Goal: Information Seeking & Learning: Learn about a topic

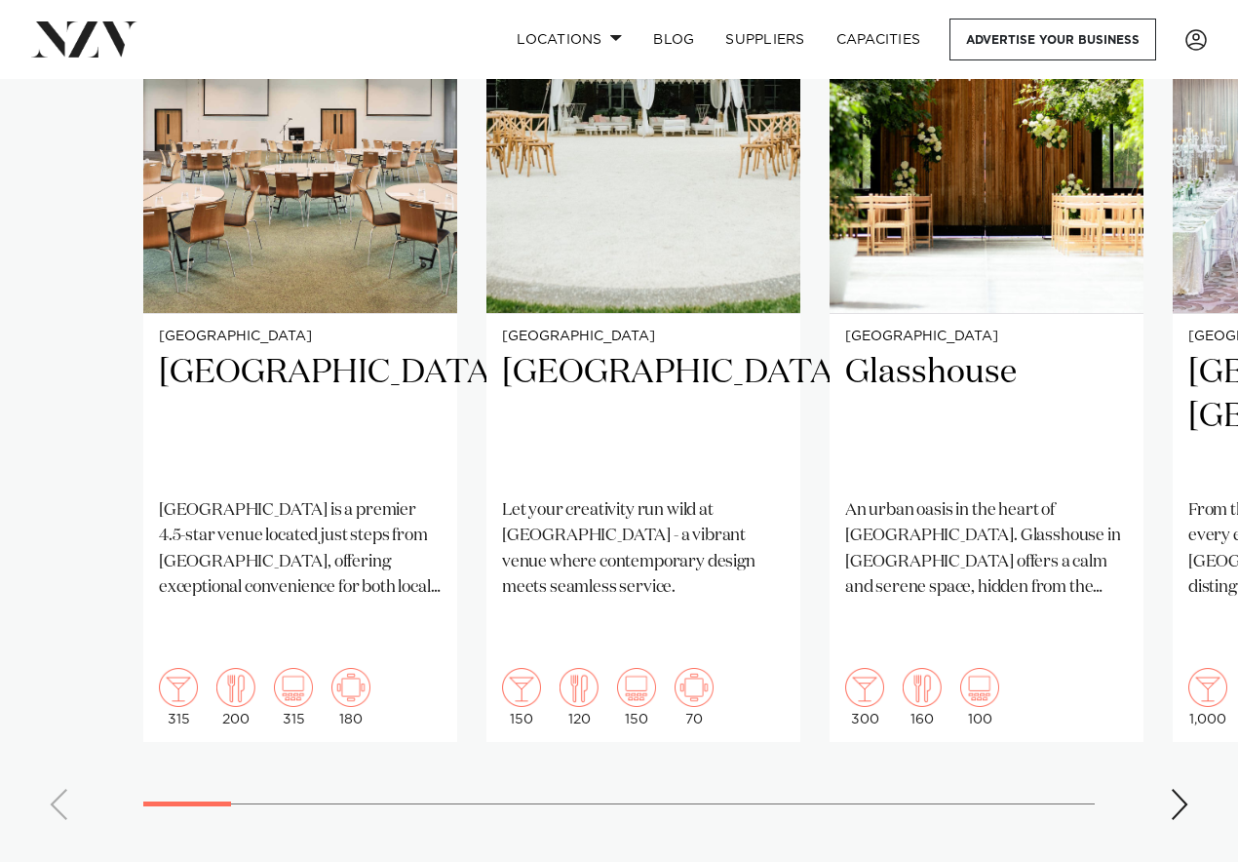
scroll to position [1494, 0]
click at [1184, 788] on div "Next slide" at bounding box center [1180, 803] width 20 height 31
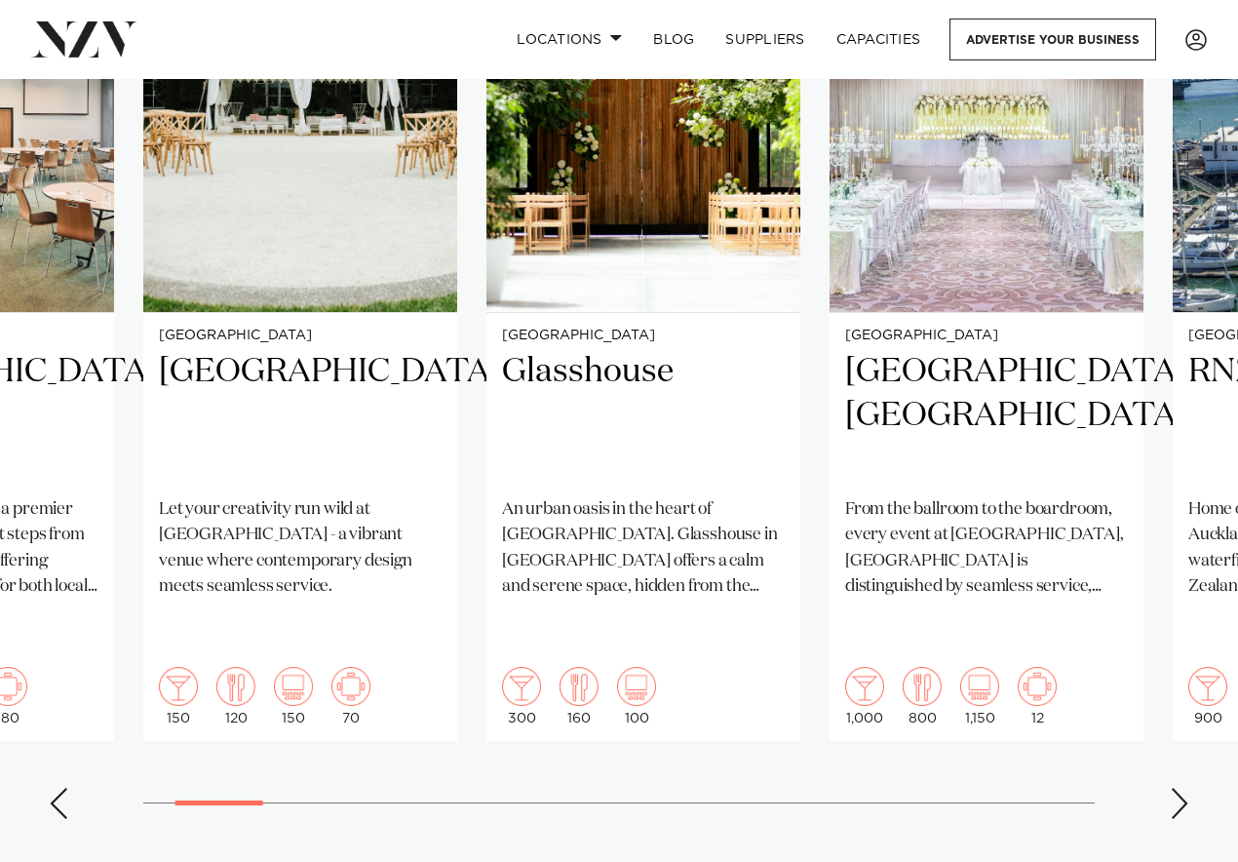
click at [1185, 788] on div "Next slide" at bounding box center [1180, 803] width 20 height 31
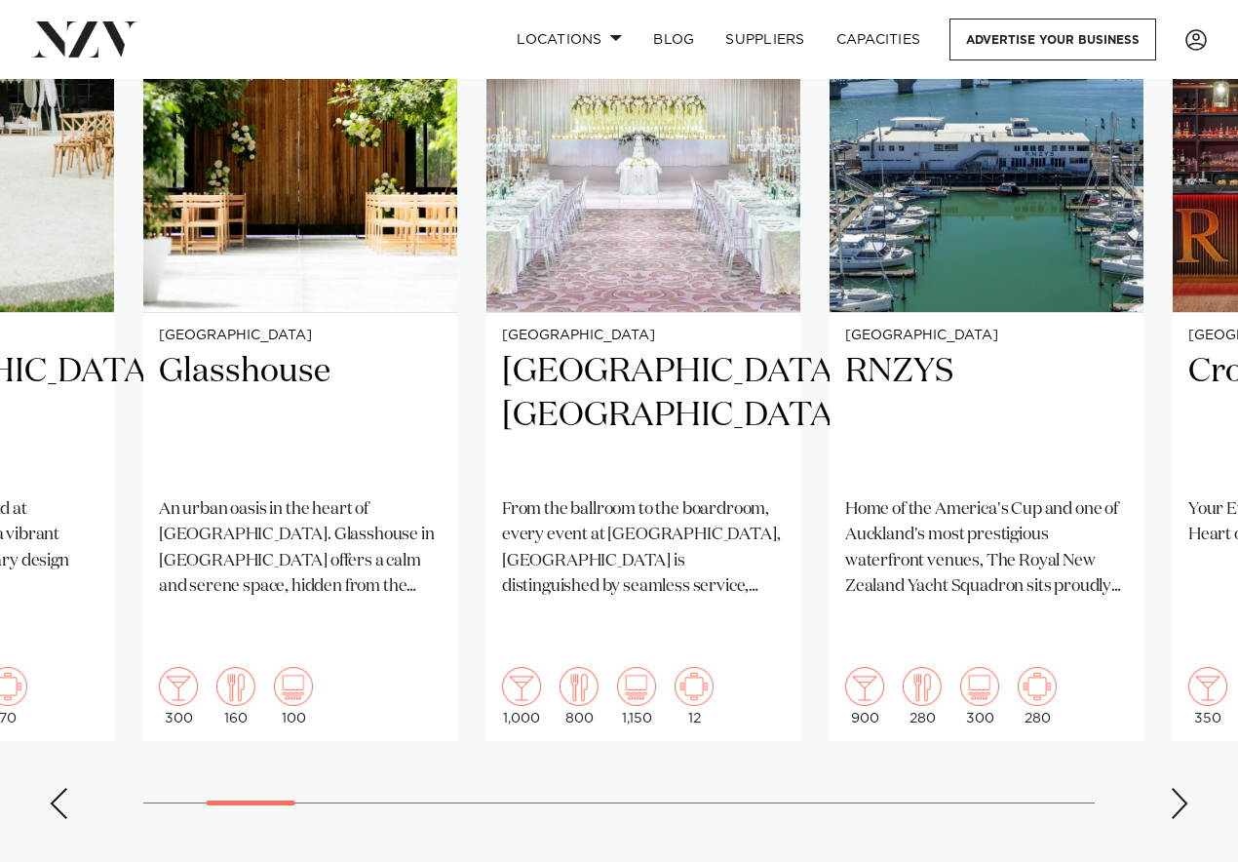
click at [1185, 788] on div "Next slide" at bounding box center [1180, 803] width 20 height 31
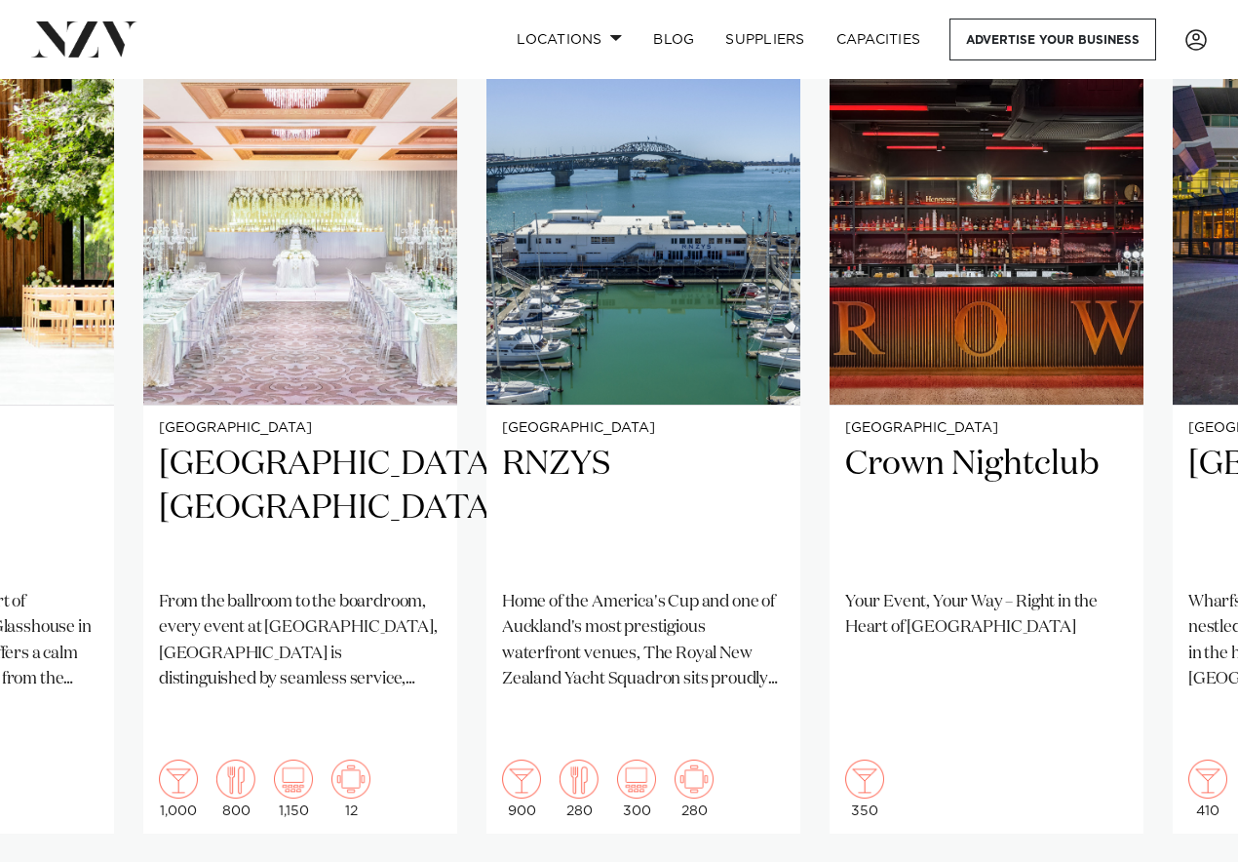
scroll to position [1398, 0]
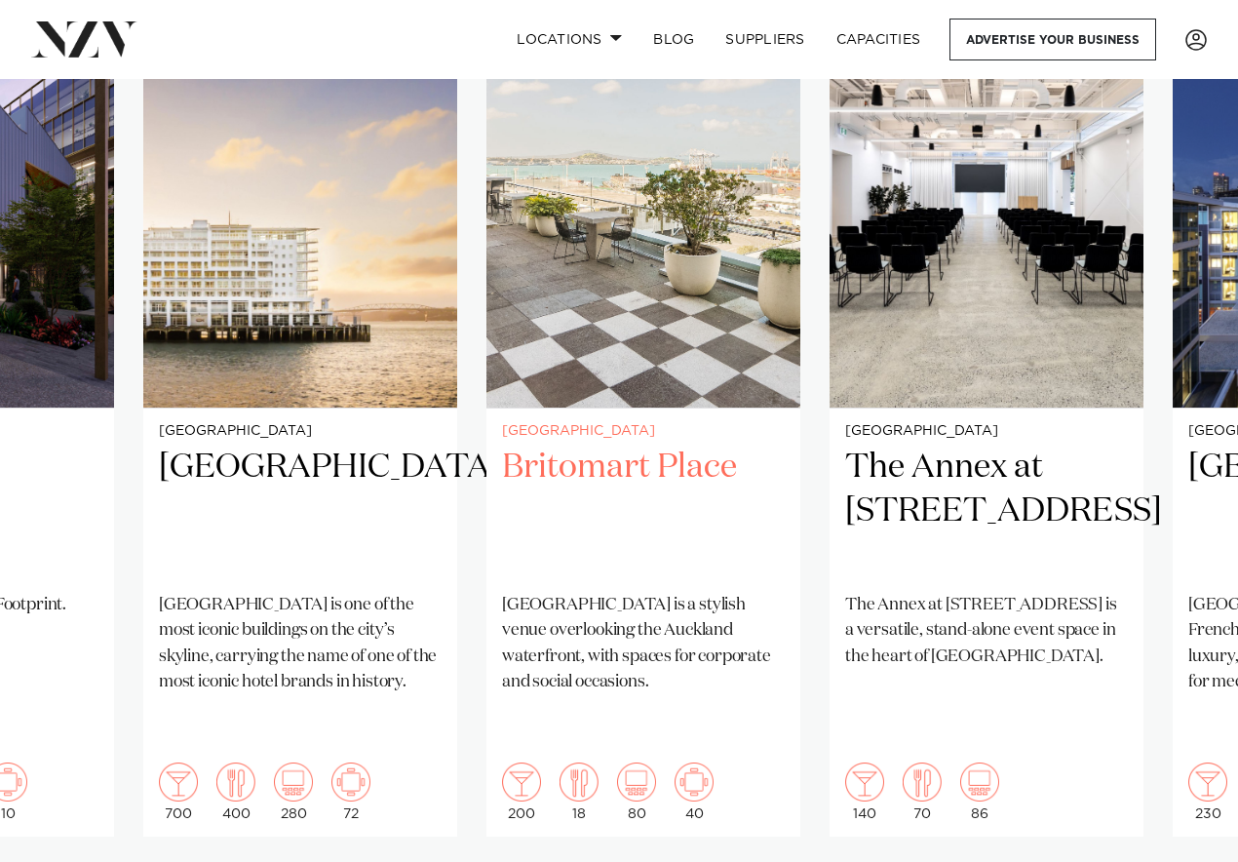
click at [698, 500] on h2 "Britomart Place" at bounding box center [643, 512] width 283 height 132
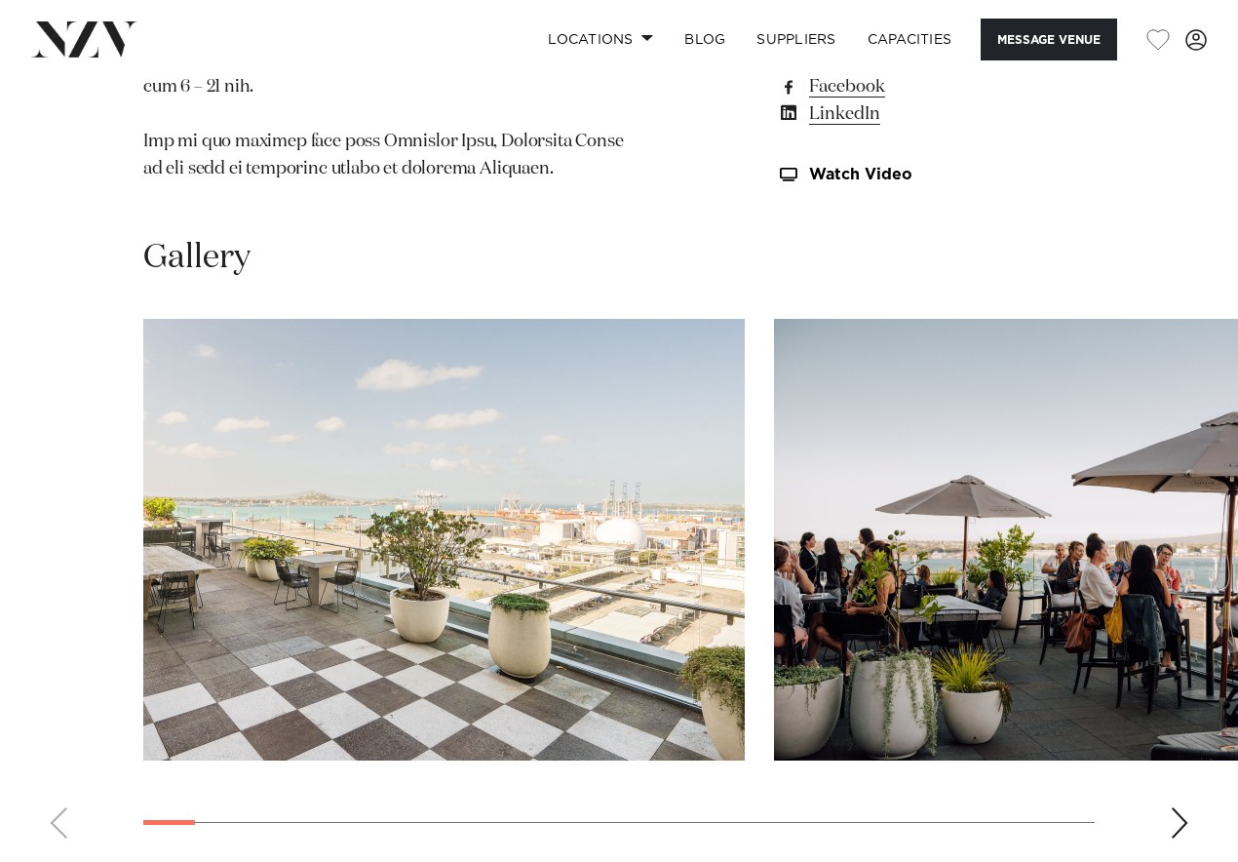
scroll to position [1679, 0]
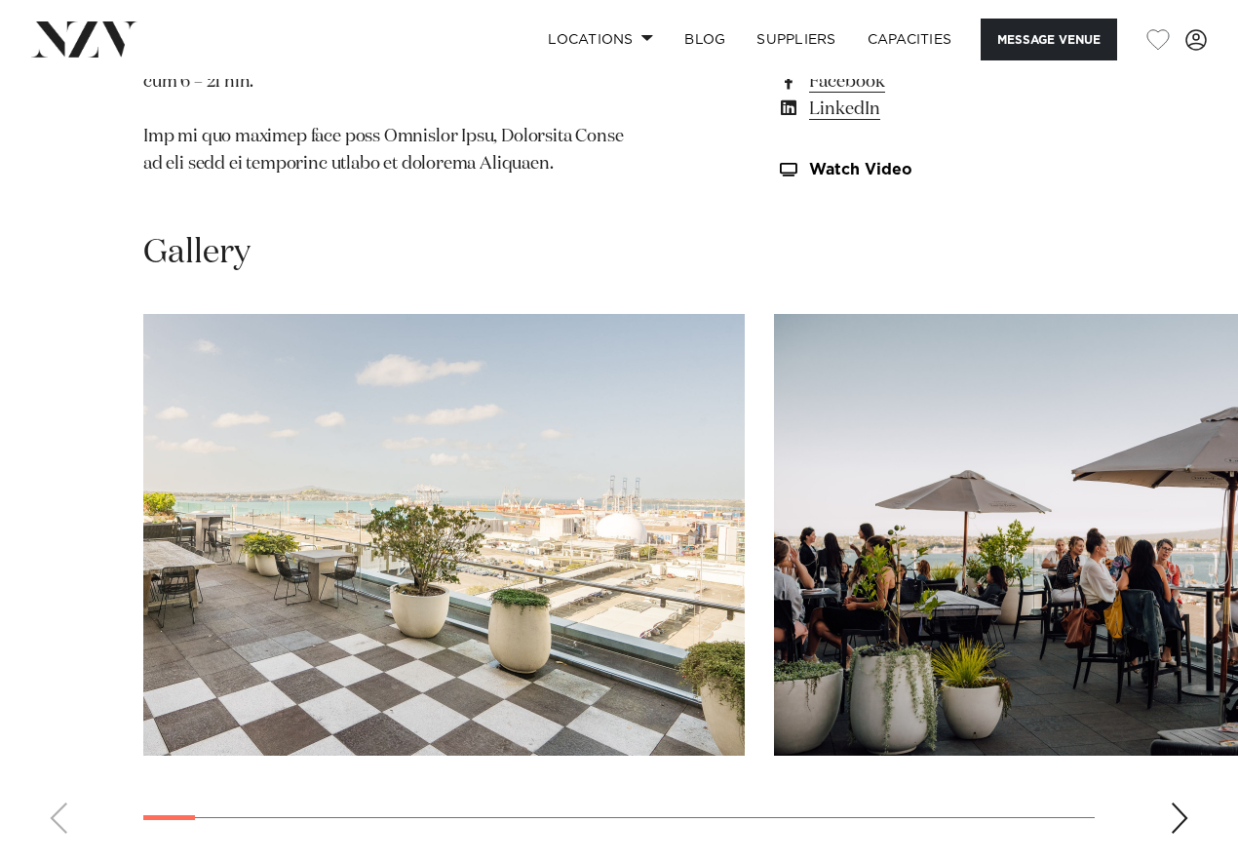
click at [1179, 827] on div "Next slide" at bounding box center [1180, 818] width 20 height 31
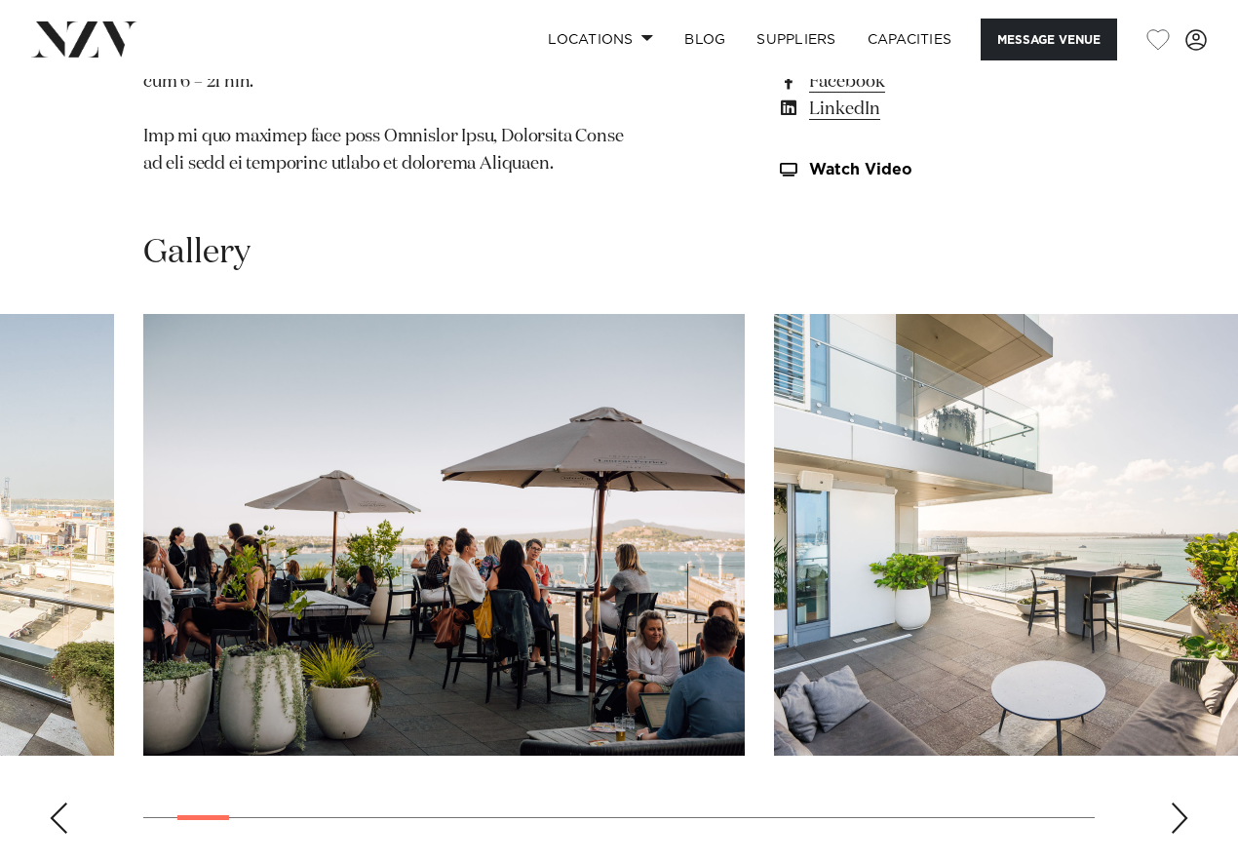
click at [1179, 827] on div "Next slide" at bounding box center [1180, 818] width 20 height 31
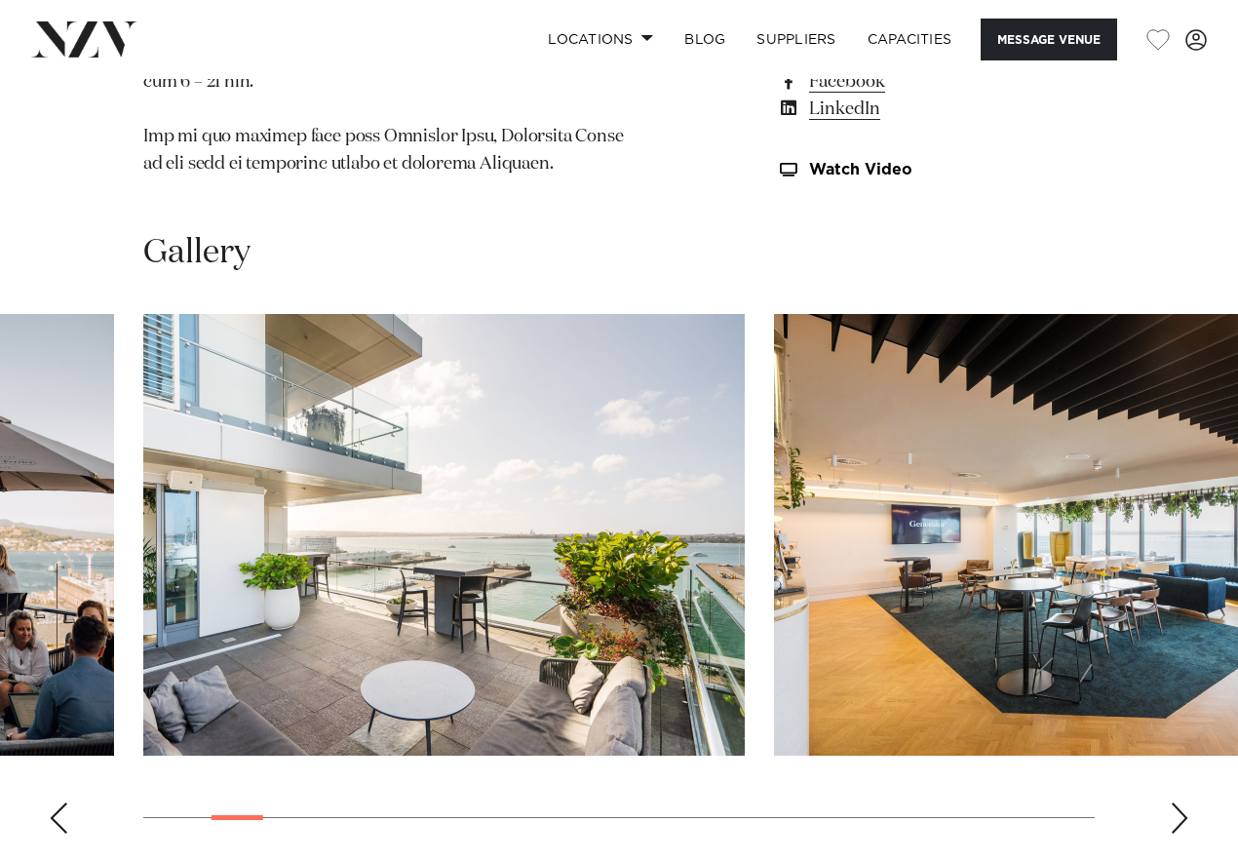
click at [1181, 828] on div "Next slide" at bounding box center [1180, 818] width 20 height 31
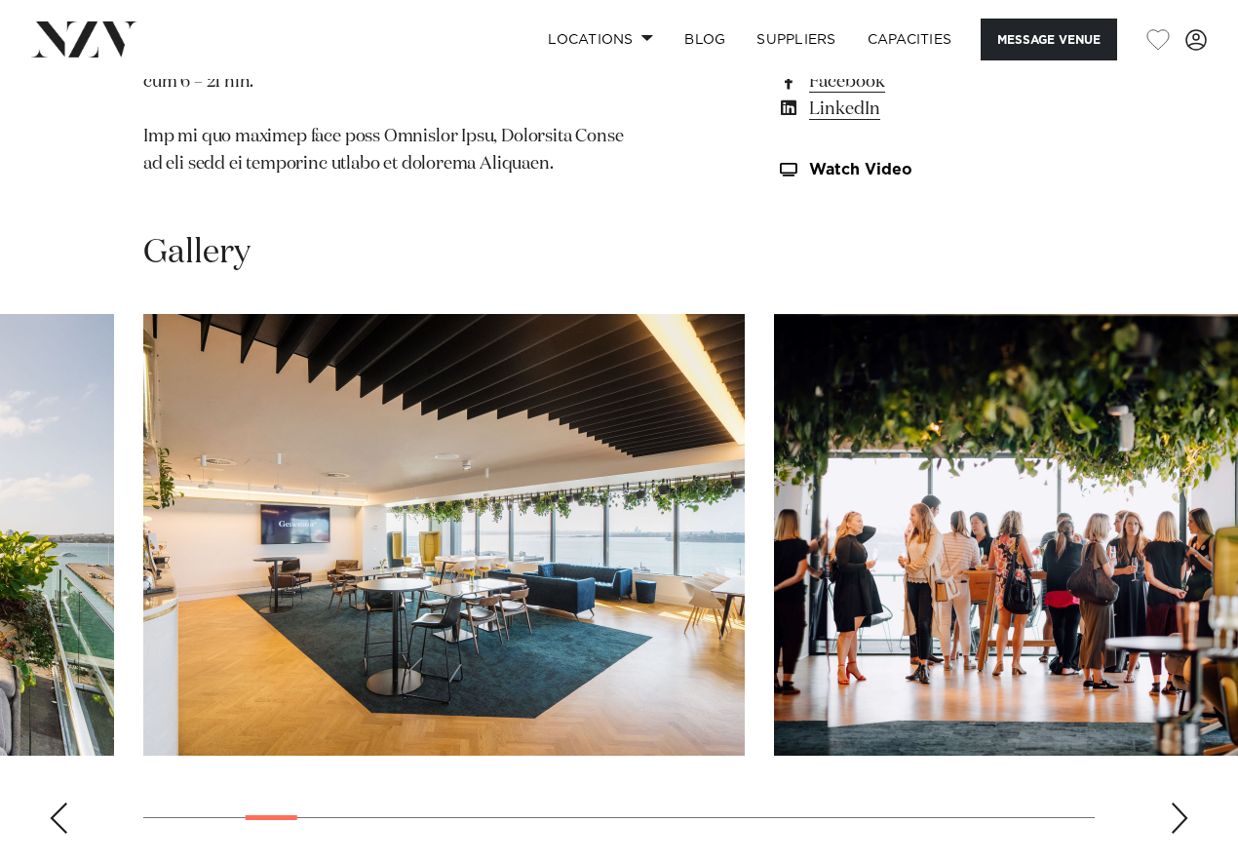
click at [1183, 828] on div "Next slide" at bounding box center [1180, 818] width 20 height 31
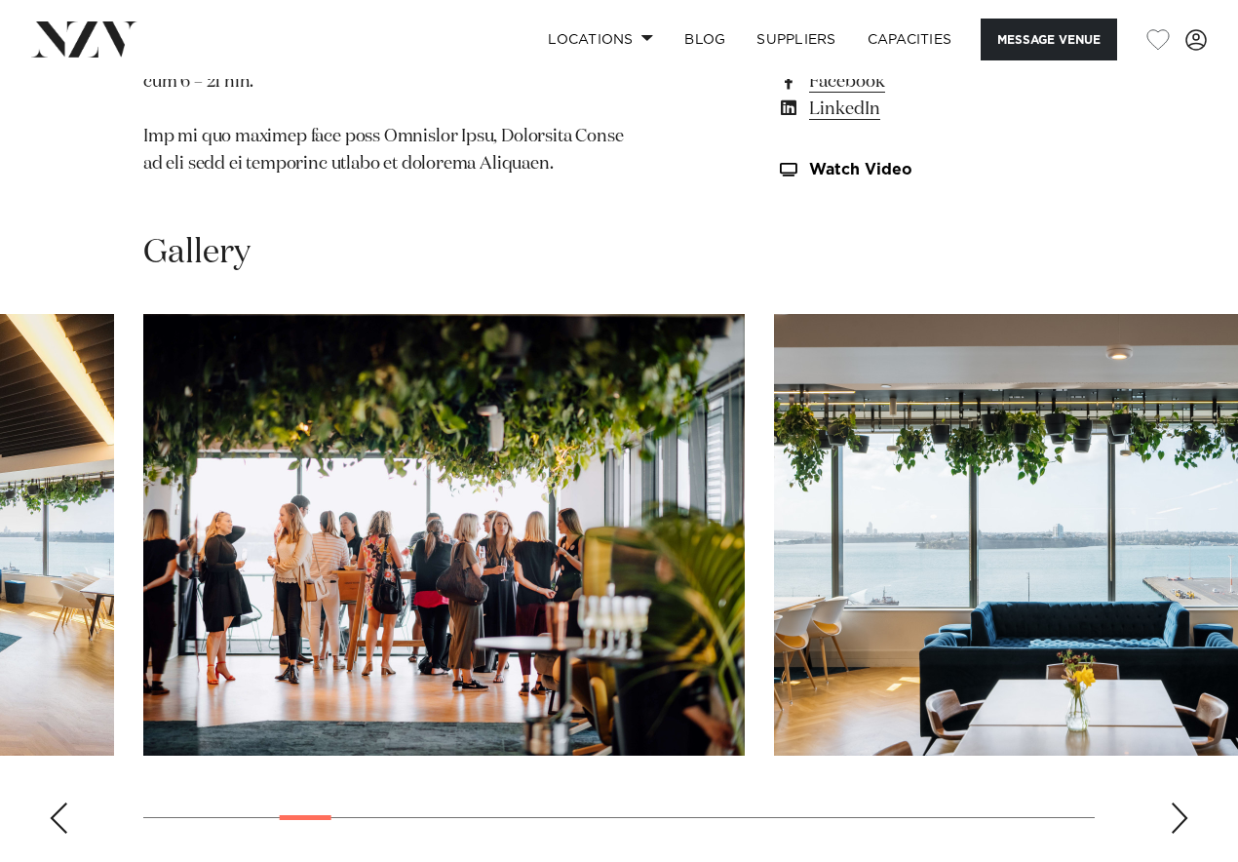
click at [1183, 828] on div "Next slide" at bounding box center [1180, 818] width 20 height 31
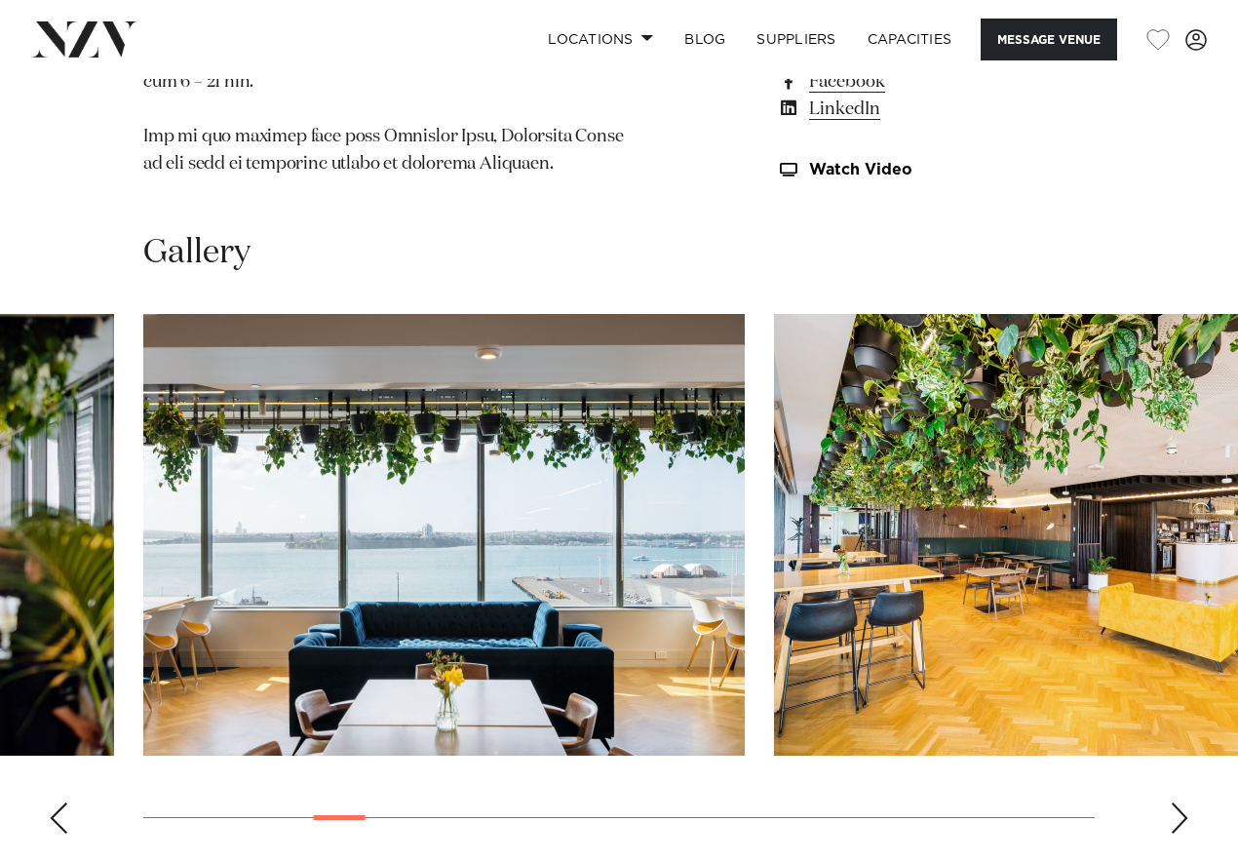
click at [1183, 828] on div "Next slide" at bounding box center [1180, 818] width 20 height 31
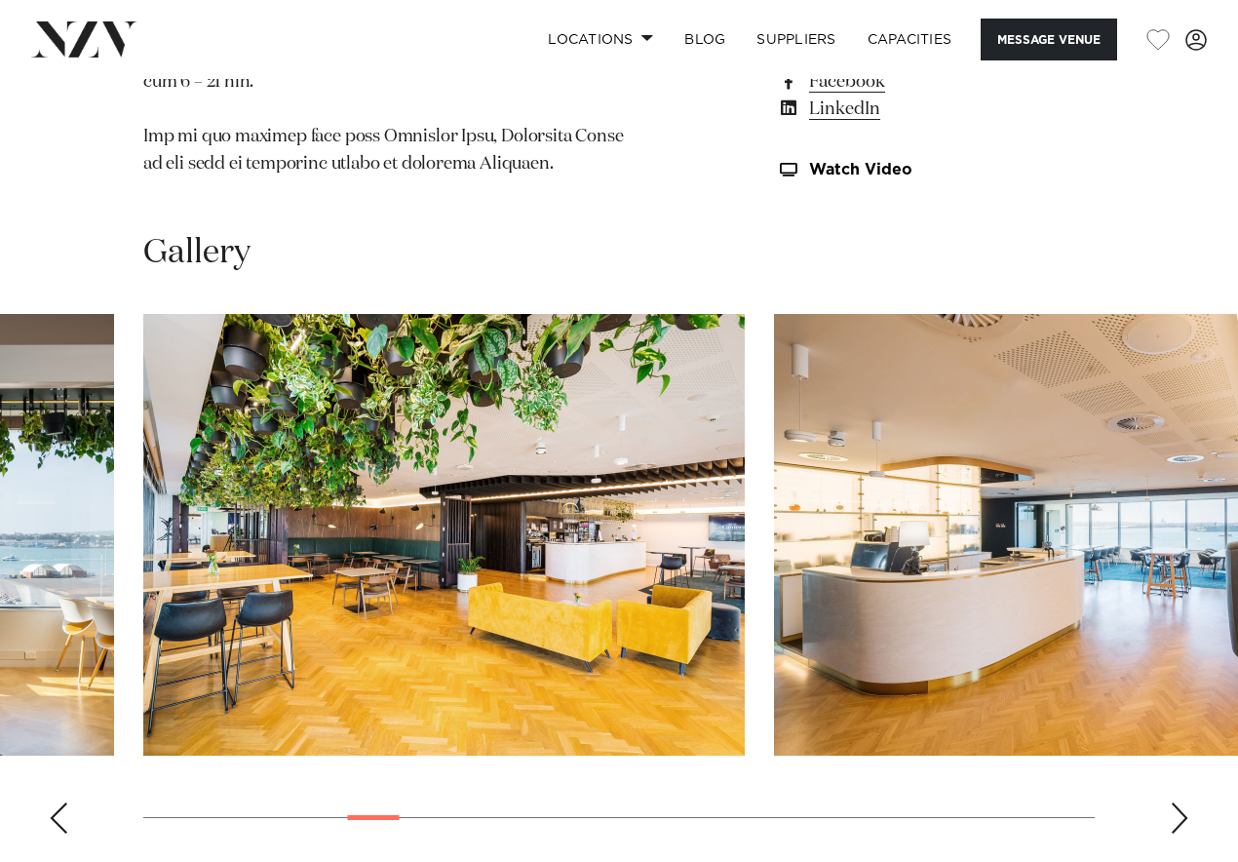
click at [1183, 829] on div "Next slide" at bounding box center [1180, 818] width 20 height 31
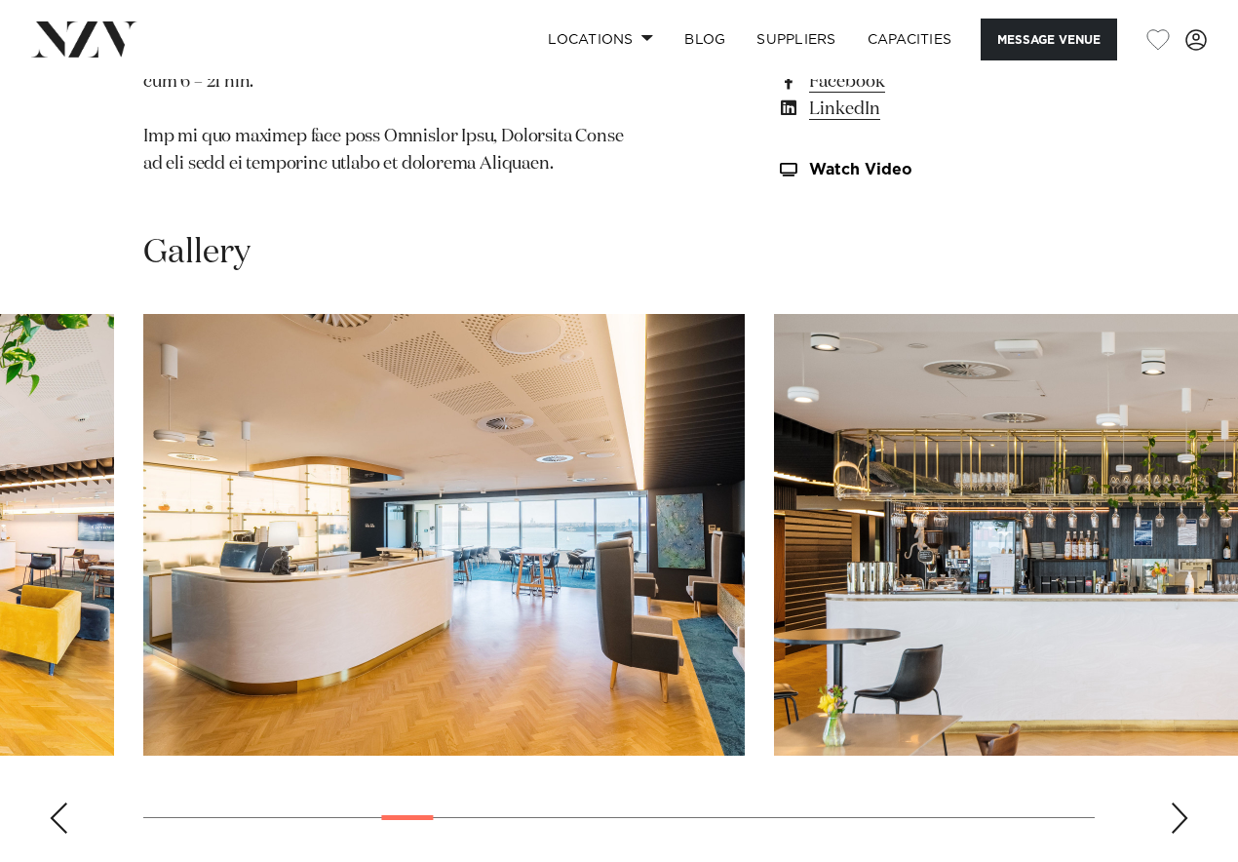
click at [1183, 830] on div "Next slide" at bounding box center [1180, 818] width 20 height 31
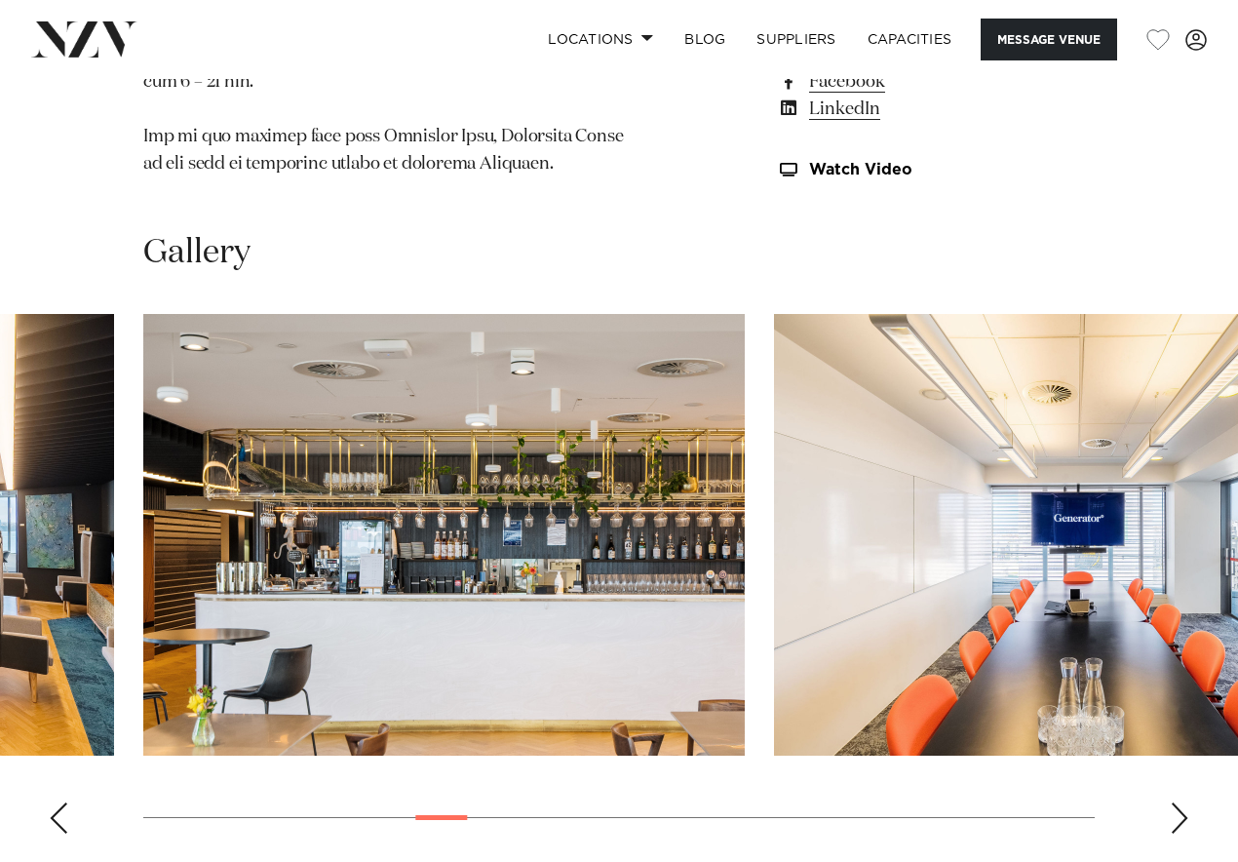
click at [1184, 830] on div "Next slide" at bounding box center [1180, 818] width 20 height 31
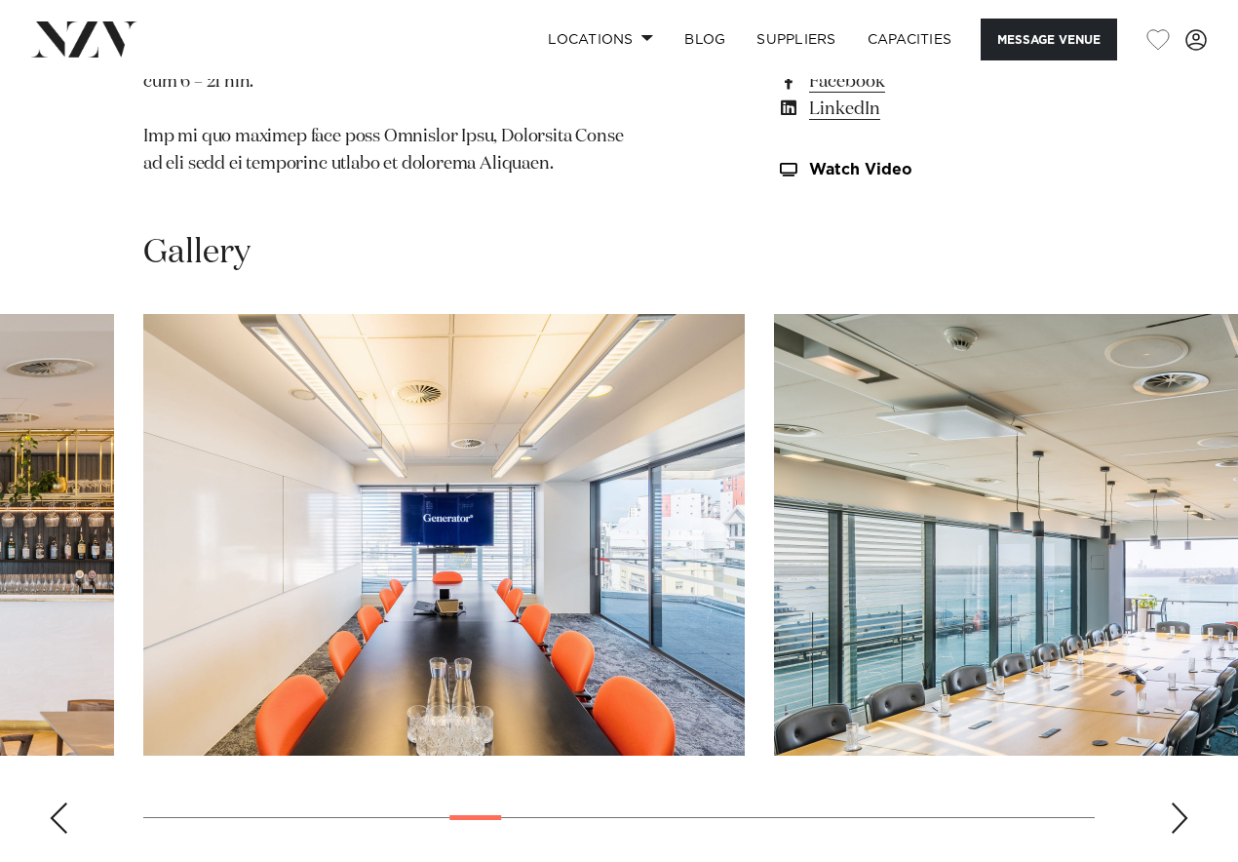
click at [1186, 831] on div "Next slide" at bounding box center [1180, 818] width 20 height 31
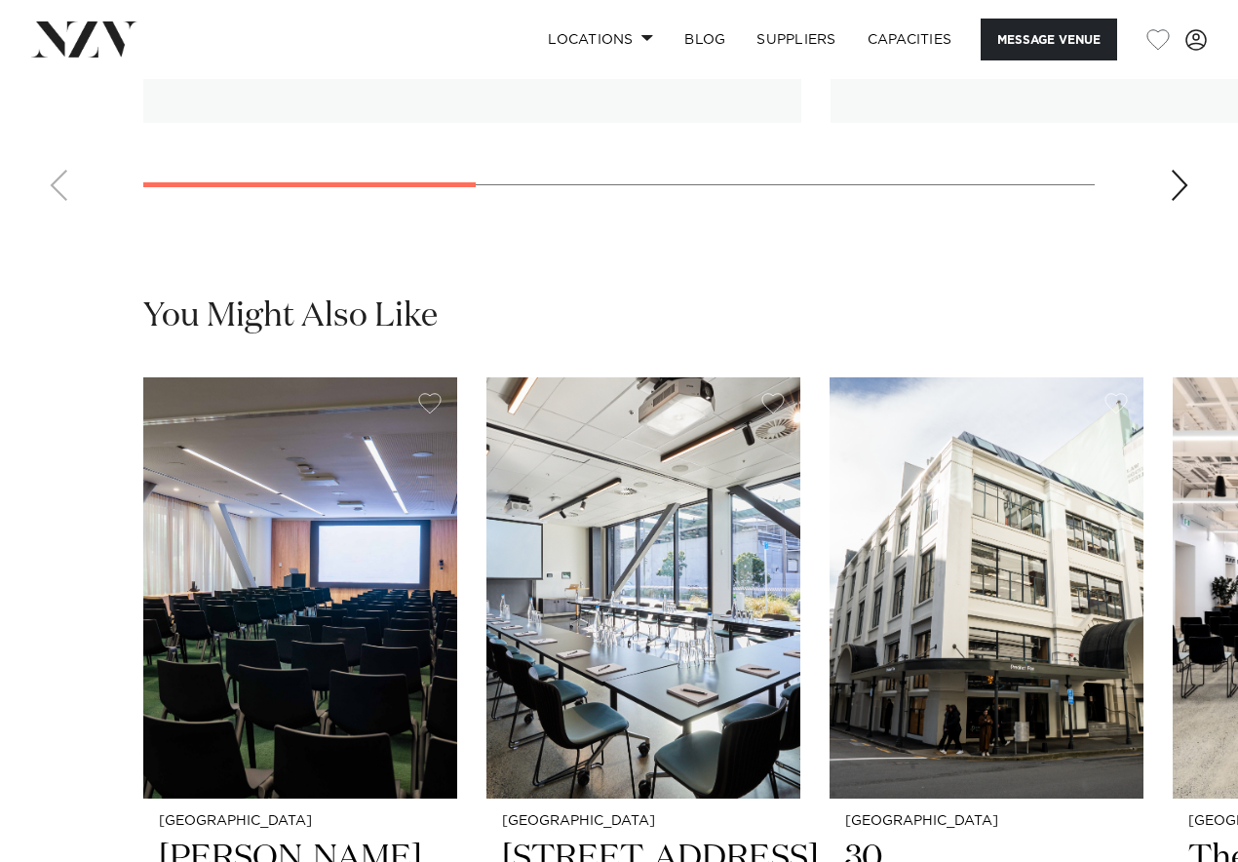
scroll to position [3832, 0]
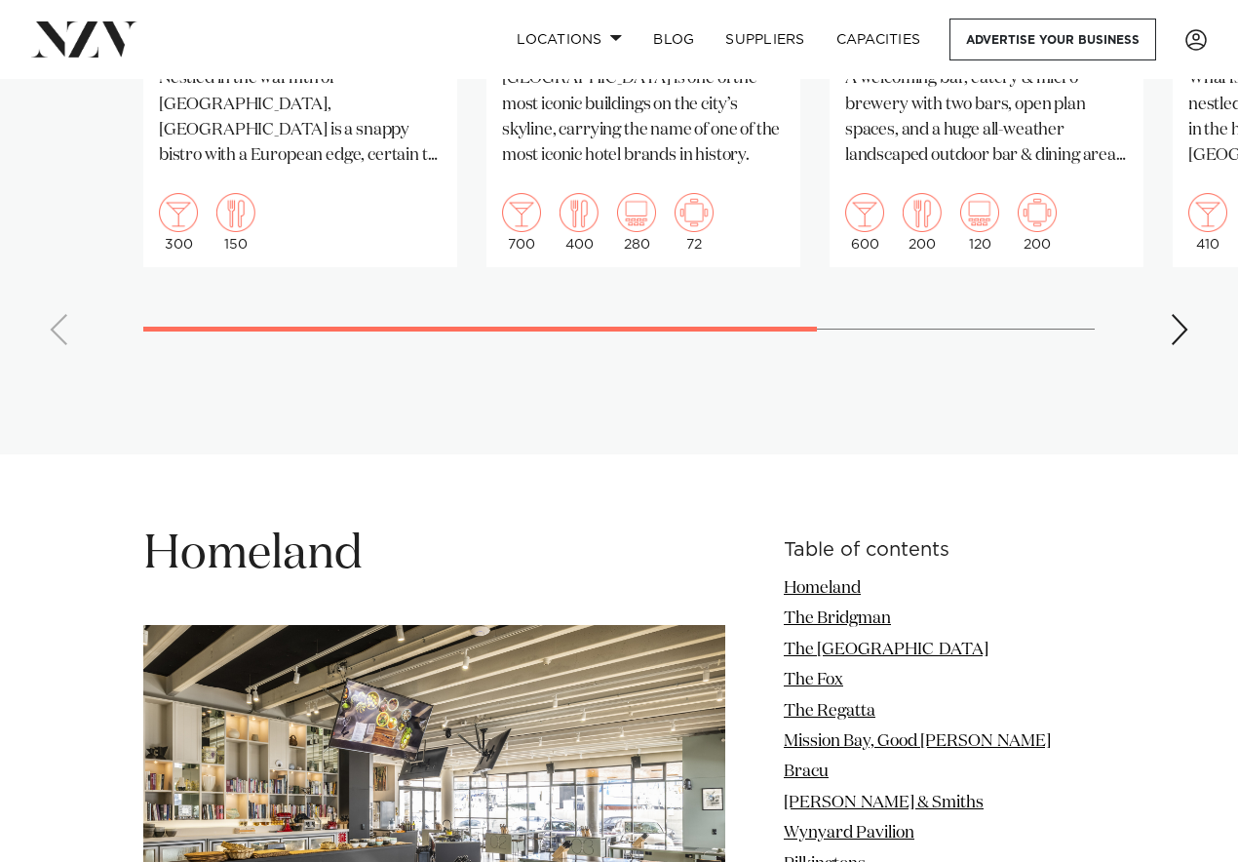
scroll to position [1884, 0]
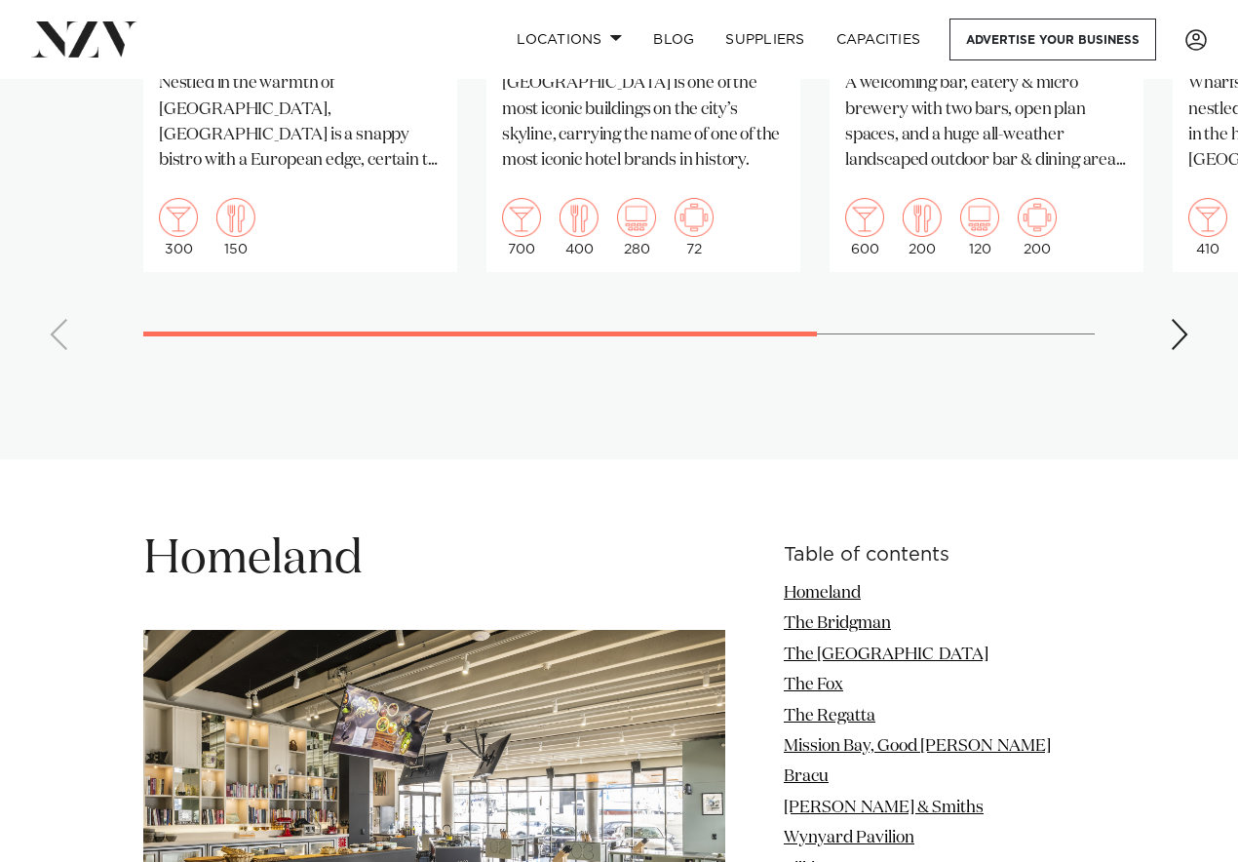
click at [1187, 328] on div "Next slide" at bounding box center [1180, 334] width 20 height 31
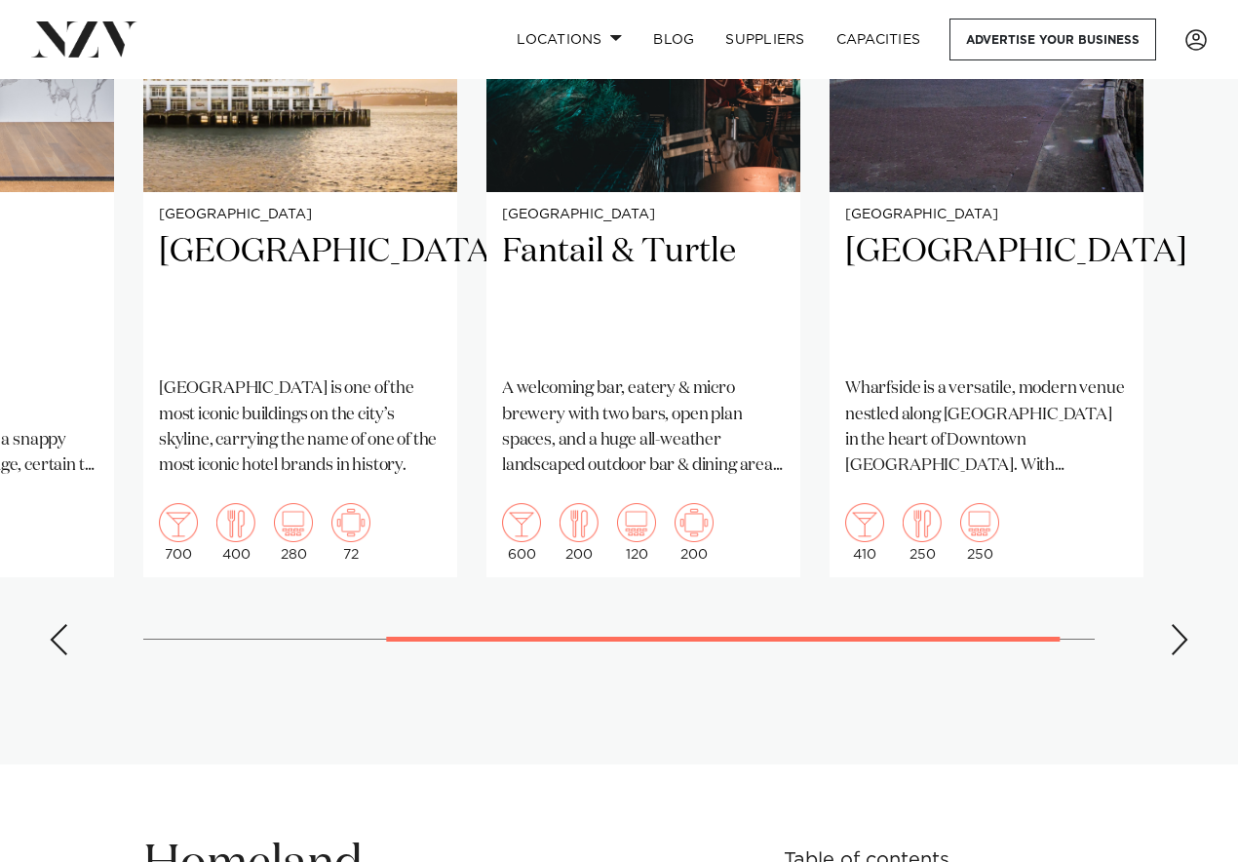
scroll to position [1574, 0]
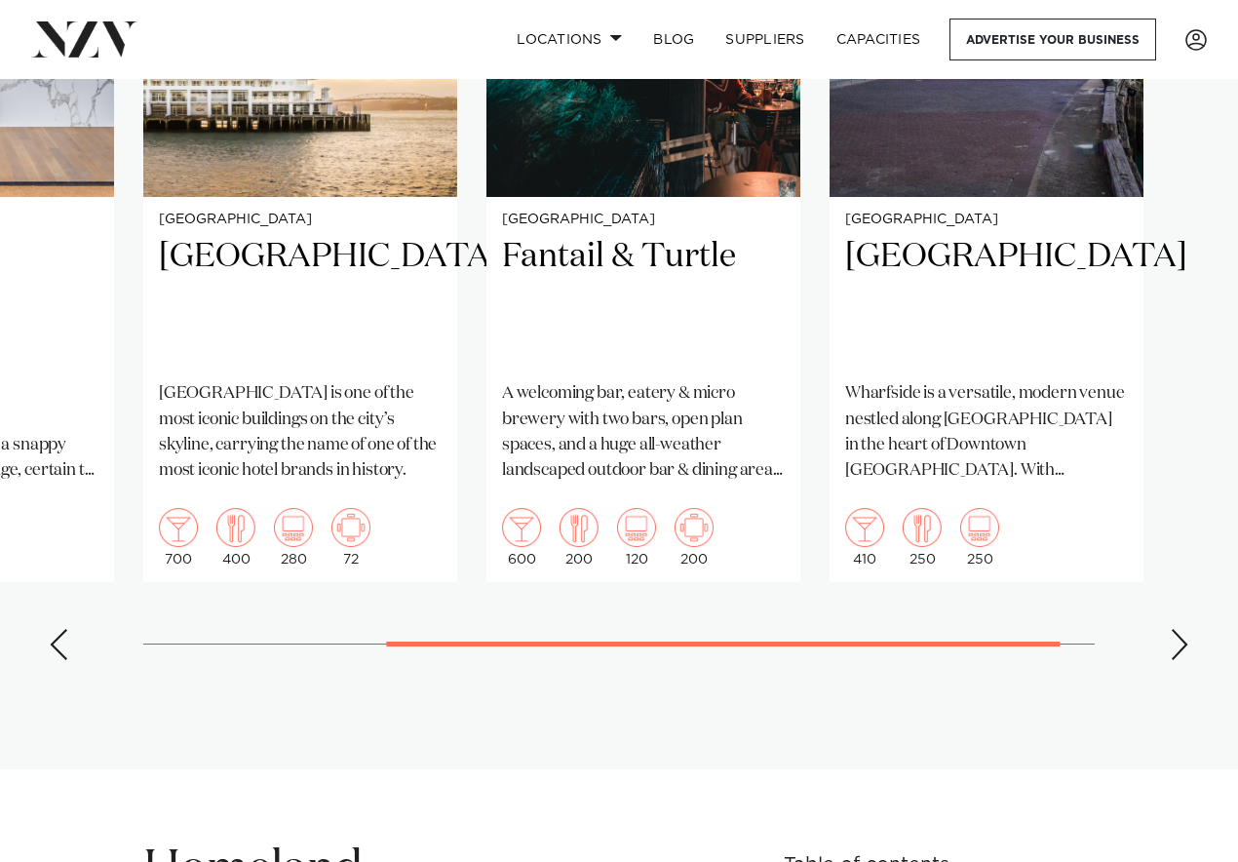
click at [1186, 637] on div "Next slide" at bounding box center [1180, 644] width 20 height 31
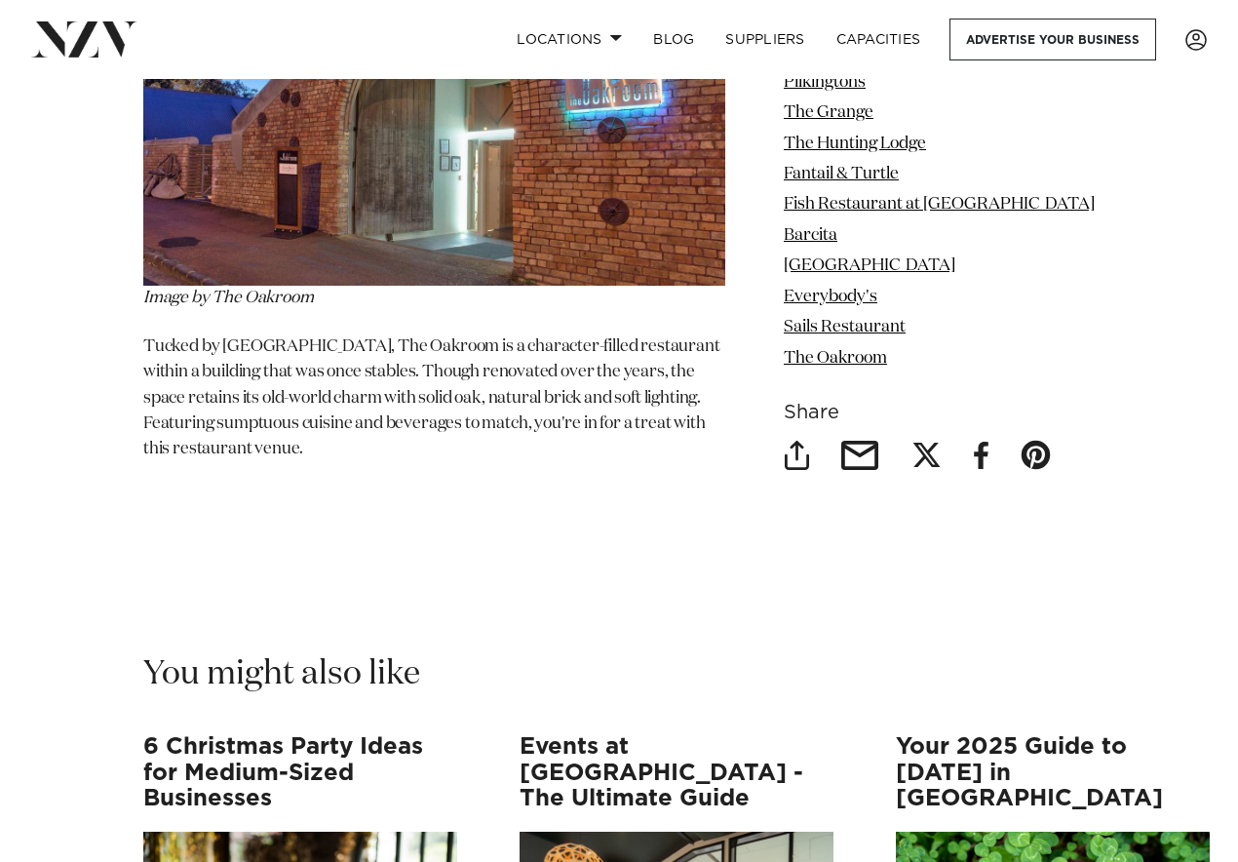
scroll to position [15635, 0]
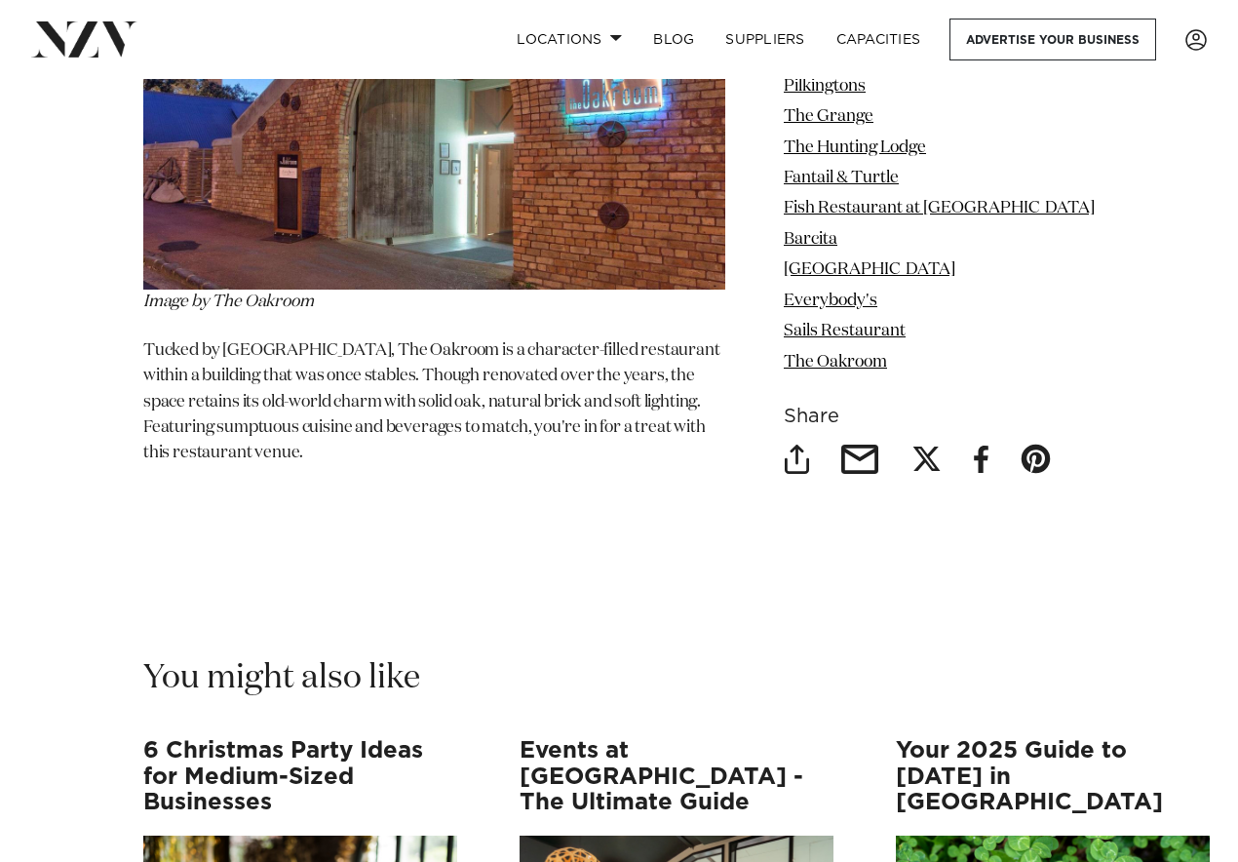
click at [634, 282] on img at bounding box center [434, 96] width 582 height 388
